Goal: Information Seeking & Learning: Check status

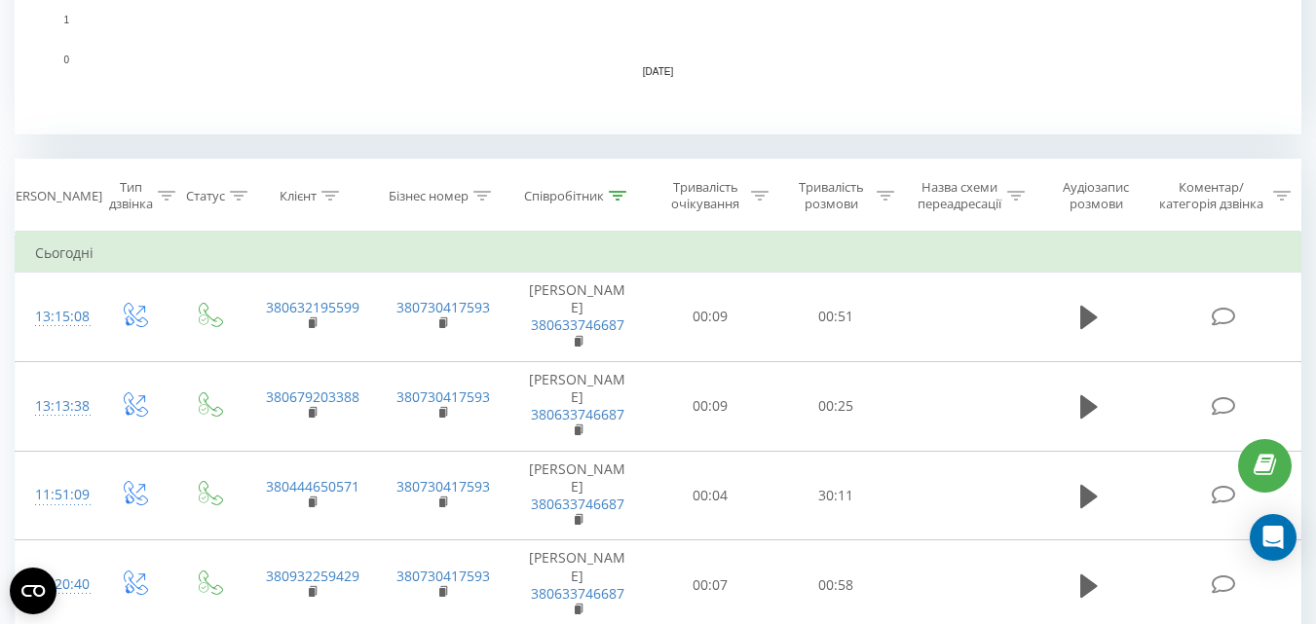
scroll to position [779, 0]
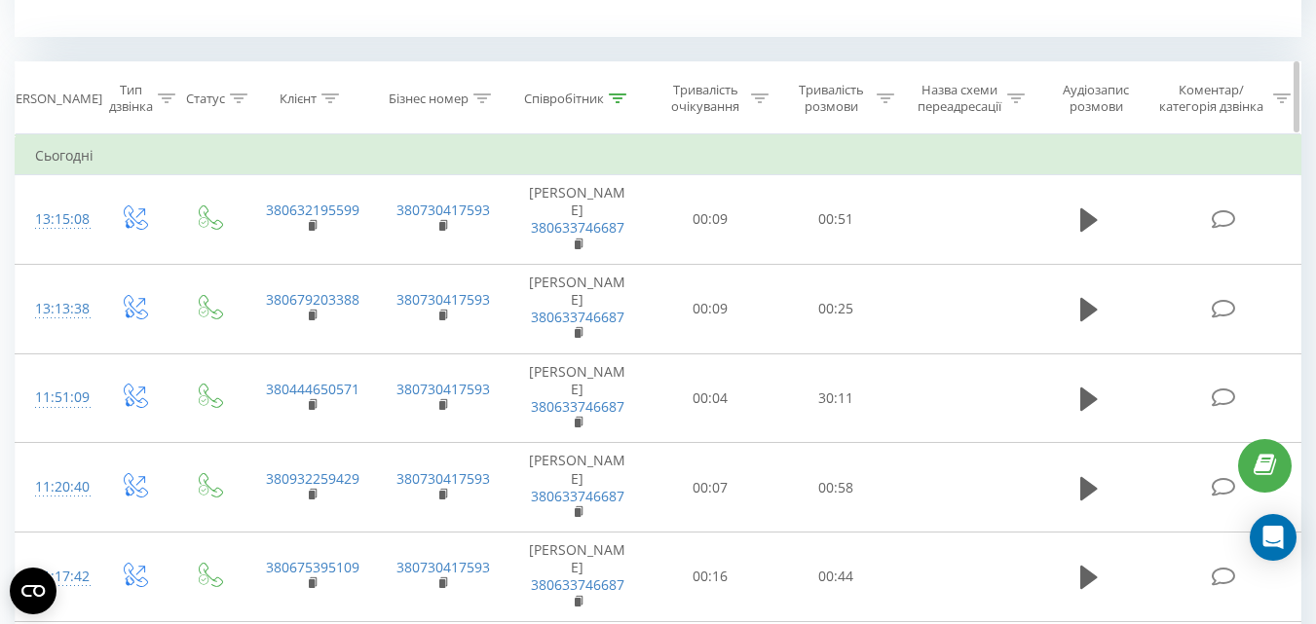
click at [561, 100] on div "Співробітник" at bounding box center [564, 99] width 80 height 17
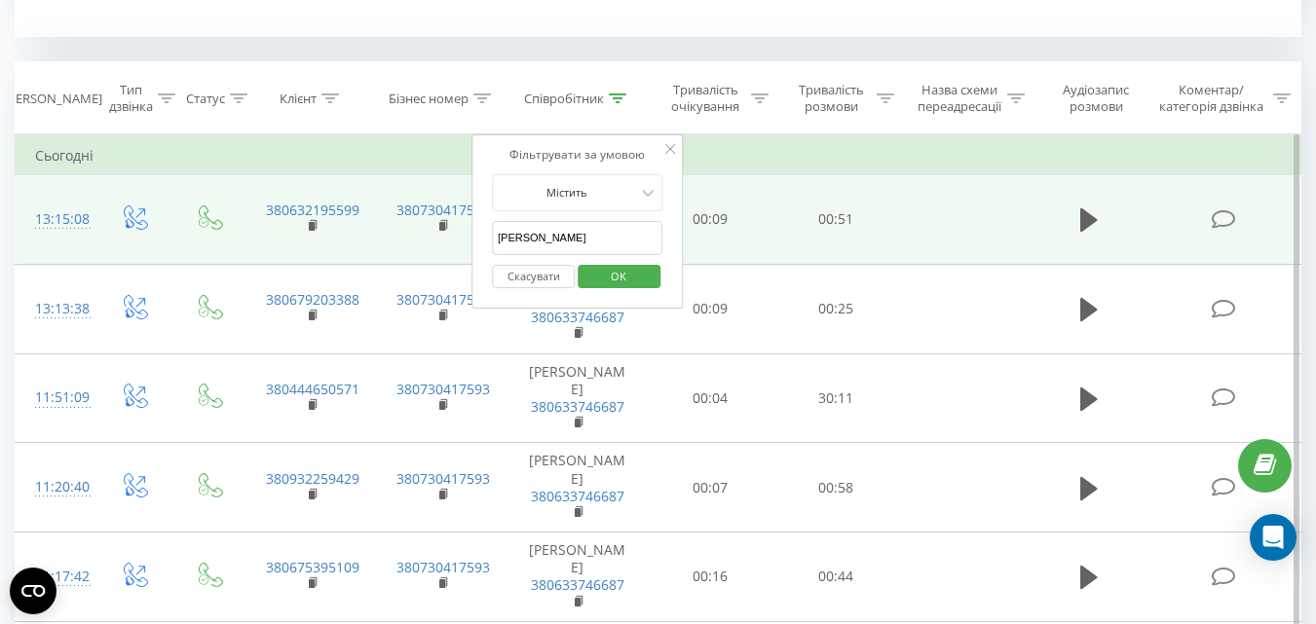
drag, startPoint x: 554, startPoint y: 238, endPoint x: 466, endPoint y: 238, distance: 88.6
click at [466, 238] on table "Фільтрувати за умовою Дорівнює Введіть значення Скасувати OK Фільтрувати за умо…" at bounding box center [658, 423] width 1287 height 578
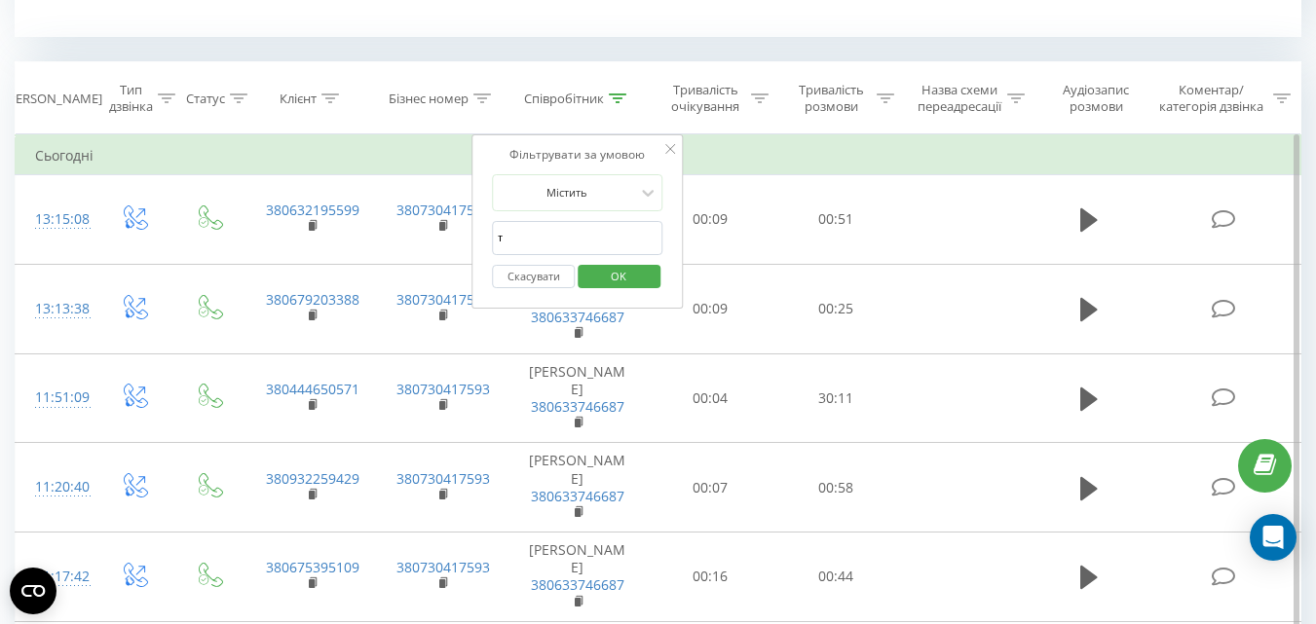
type input "тімакова"
click at [598, 282] on span "OK" at bounding box center [618, 276] width 55 height 30
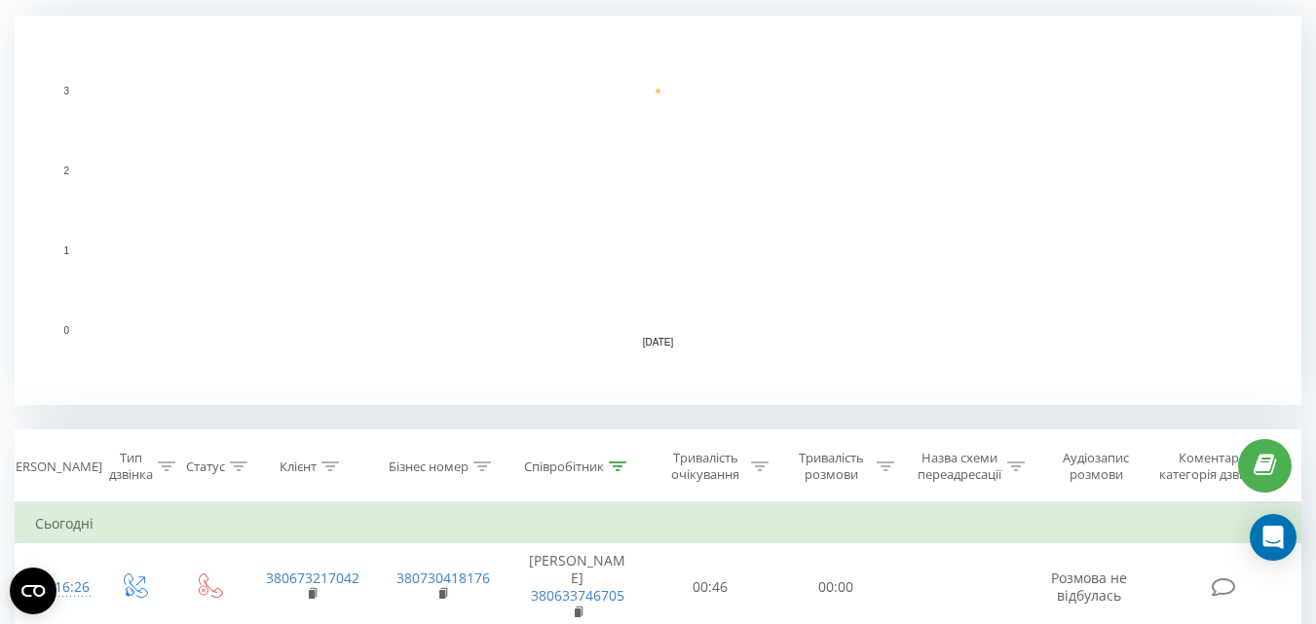
scroll to position [21, 0]
